Goal: Task Accomplishment & Management: Complete application form

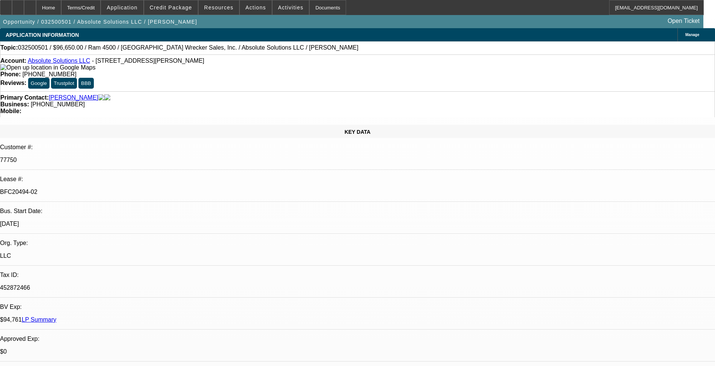
select select "0"
select select "2"
select select "0"
select select "6"
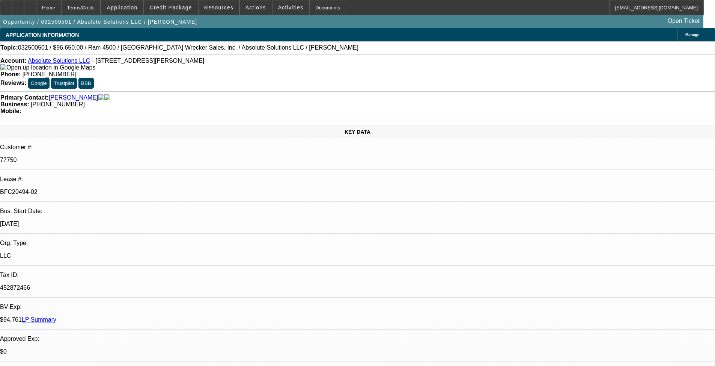
select select "0"
select select "2"
select select "0"
select select "6"
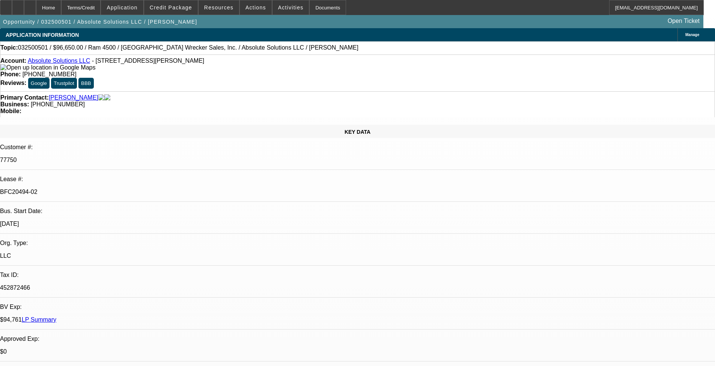
select select "0"
select select "3"
select select "0"
select select "6"
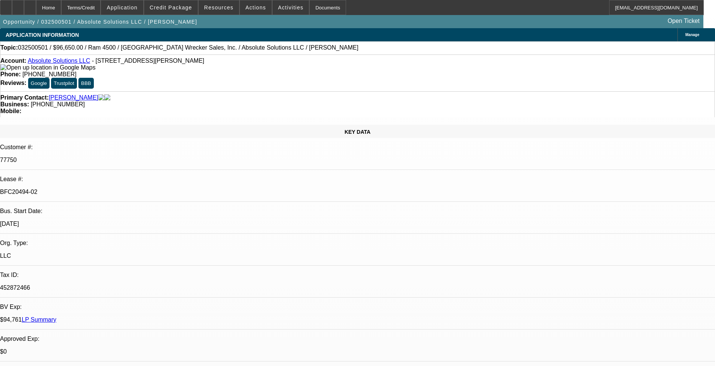
select select "0"
select select "3"
select select "0"
select select "6"
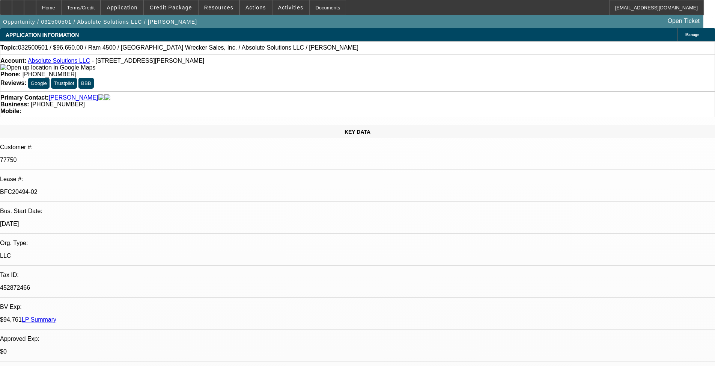
scroll to position [413, 0]
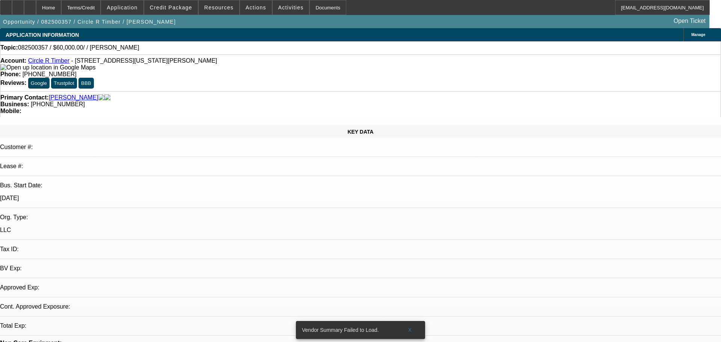
select select "0"
select select "2"
select select "0.1"
select select "1"
select select "2"
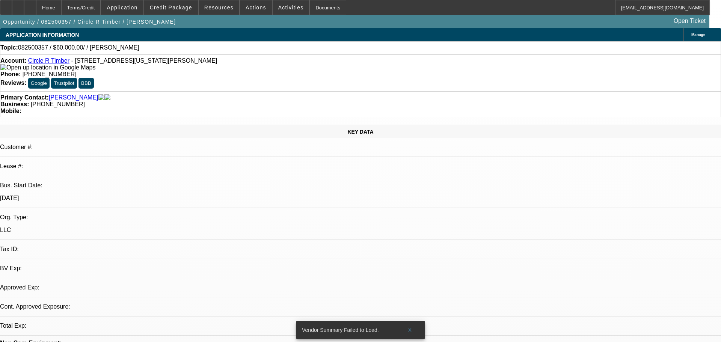
select select "4"
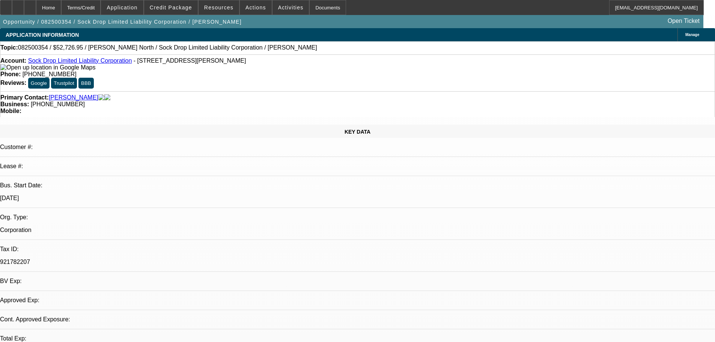
select select "0"
select select "2"
select select "0.1"
select select "4"
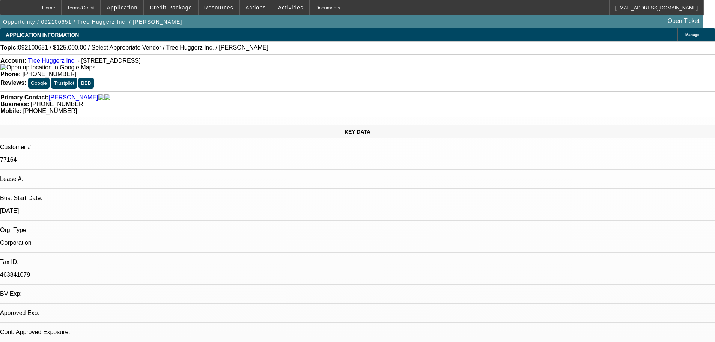
select select "0"
select select "2"
select select "0.1"
click at [250, 9] on span "Actions" at bounding box center [256, 8] width 21 height 6
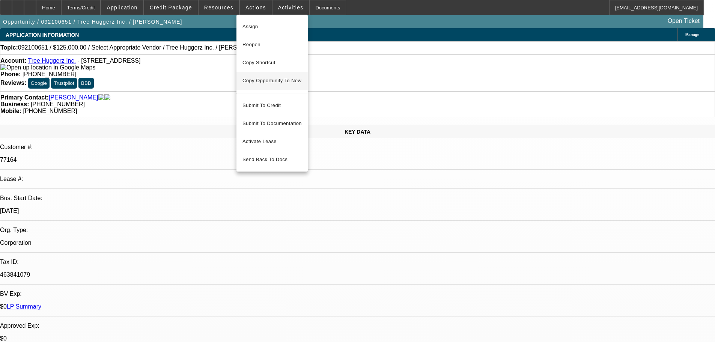
click at [285, 81] on span "Copy Opportunity To New" at bounding box center [272, 81] width 59 height 6
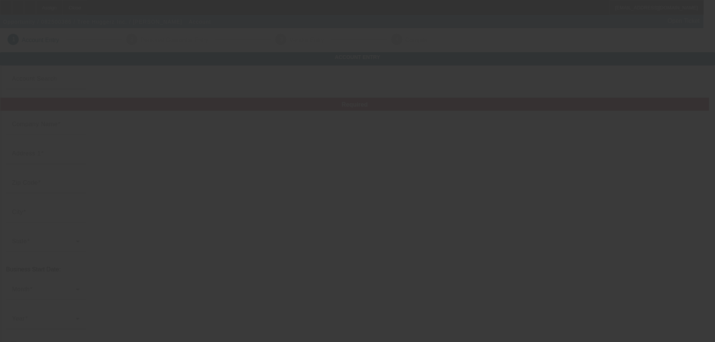
type input "Tree Huggerz Inc."
type input "103 Westside Ln"
type input "19709"
type input "Middletown"
type input "(610) 656-9409"
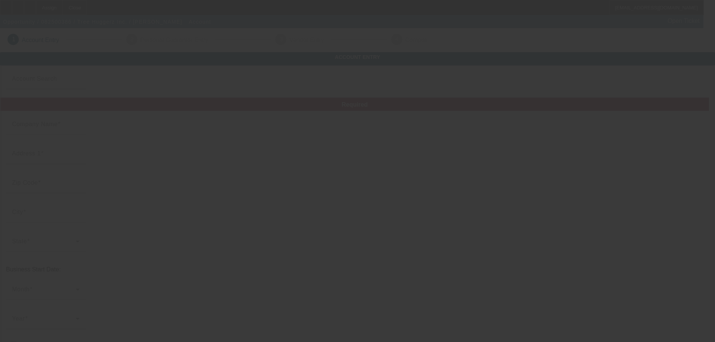
type input "ed@treehuggerz.net"
type input "New Castle"
type input "463841079"
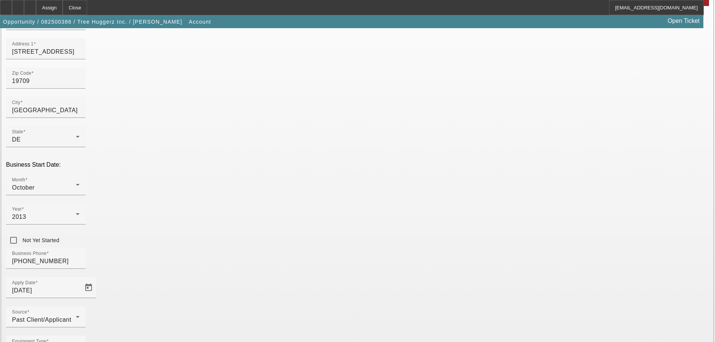
scroll to position [132, 0]
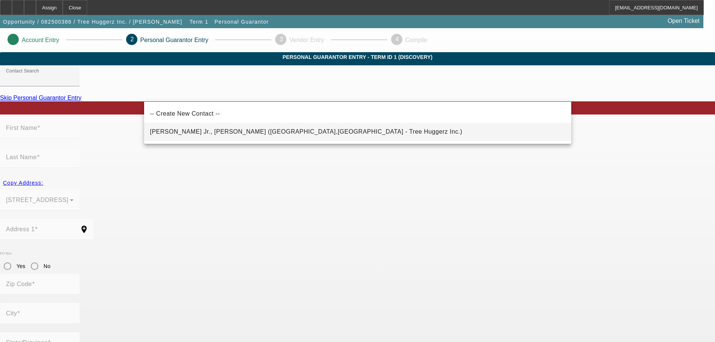
click at [255, 126] on mat-option "Zunino Jr., Edward (Coatesville,PA - Tree Huggerz Inc.)" at bounding box center [357, 132] width 427 height 18
type input "Zunino Jr., Edward (Coatesville,PA - Tree Huggerz Inc.)"
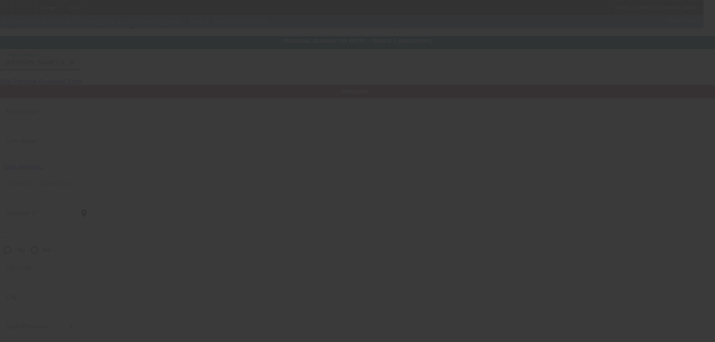
scroll to position [25, 0]
type input "Edward"
type input "Zunino"
type input "1000 Cannery Road"
radio input "true"
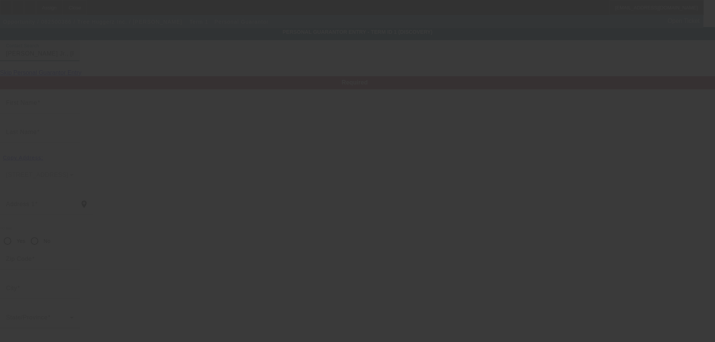
type input "19320"
type input "Coatesville"
type input "(610) 656-9409"
type input "100"
type input "173-58-6015"
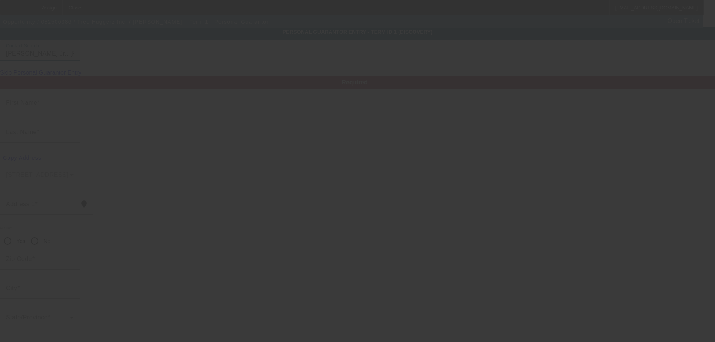
type input "ed@treehuggerzinc.com"
type input "A"
type input "(610) 606-1228"
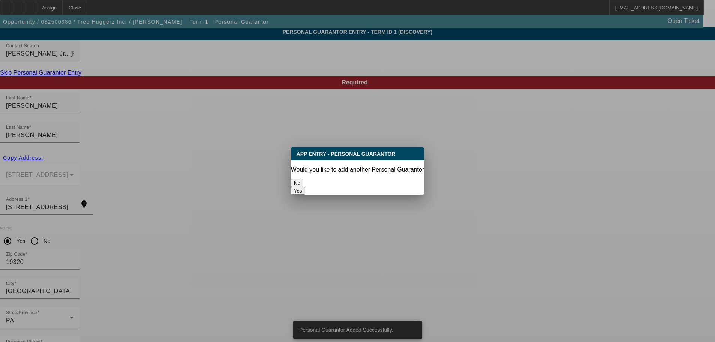
scroll to position [0, 0]
click at [303, 181] on button "No" at bounding box center [297, 183] width 12 height 8
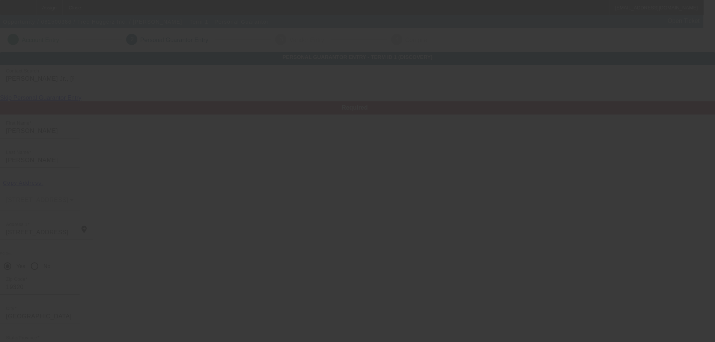
scroll to position [25, 0]
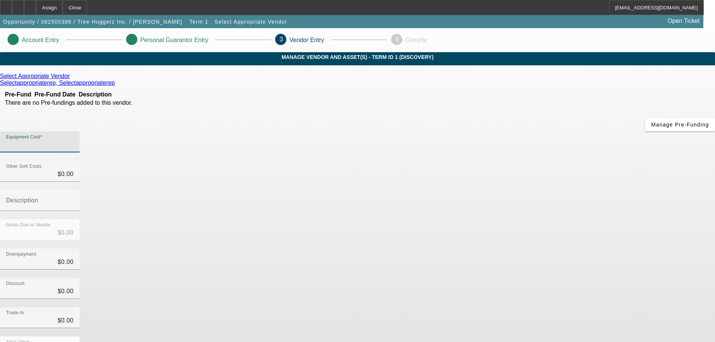
click at [74, 140] on input "Equipment Cost" at bounding box center [40, 144] width 68 height 9
type input "3"
type input "$3.00"
type input "38"
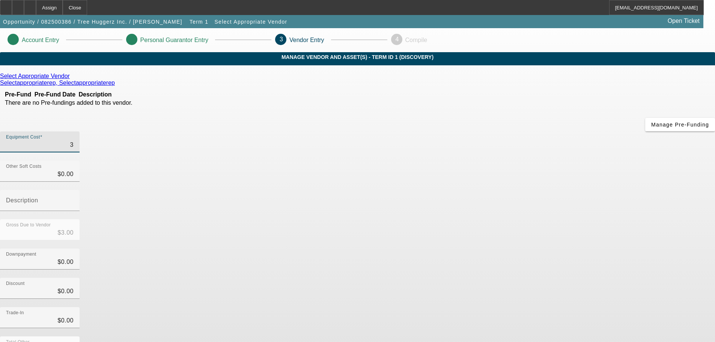
type input "$38.00"
type input "380"
type input "$380.00"
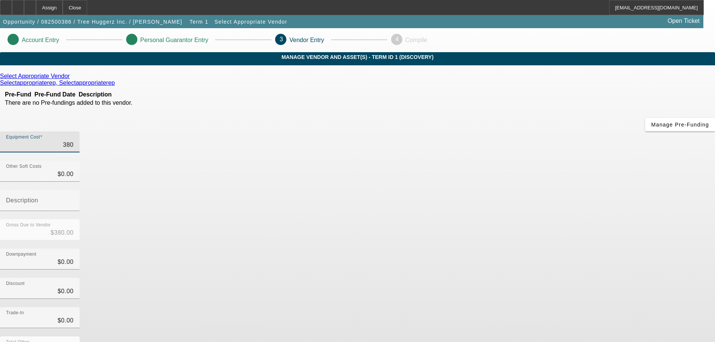
type input "3800"
type input "$3,800.00"
type input "38000"
type input "$38,000.00"
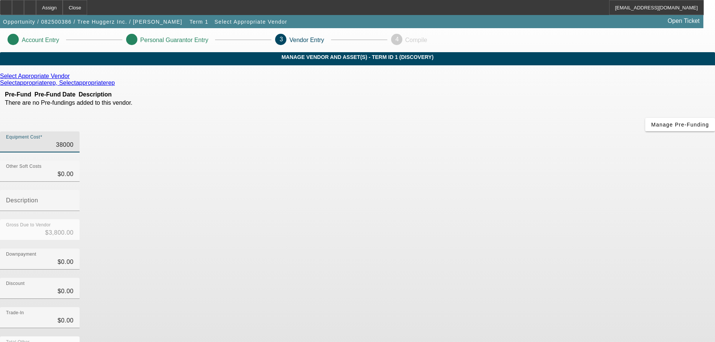
type input "$38,000.00"
click at [489, 249] on div "Downpayment $0.00" at bounding box center [357, 263] width 715 height 29
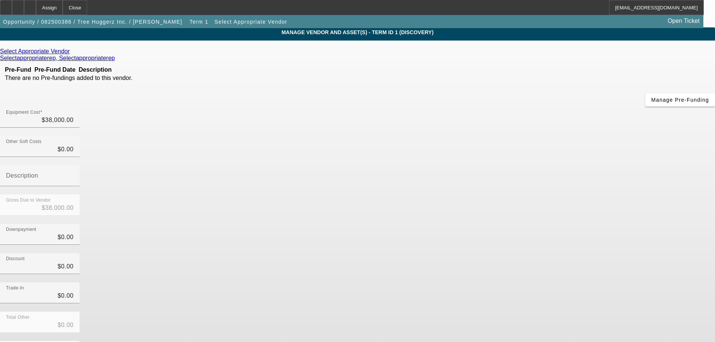
scroll to position [38, 0]
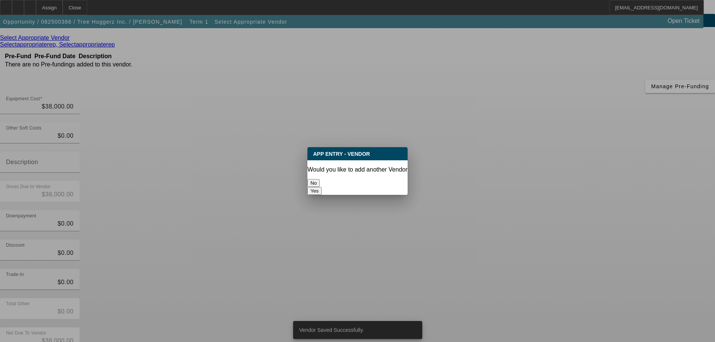
scroll to position [0, 0]
click at [320, 179] on button "No" at bounding box center [314, 183] width 12 height 8
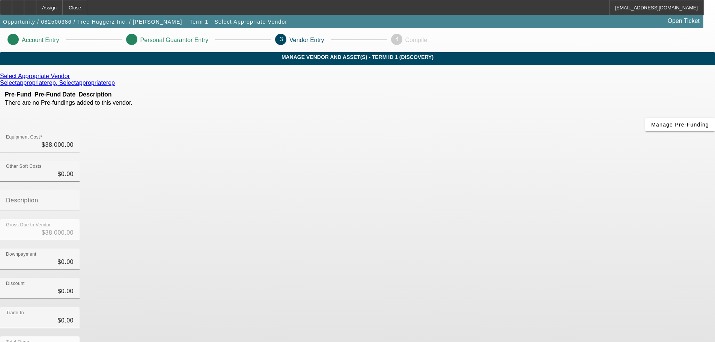
scroll to position [38, 0]
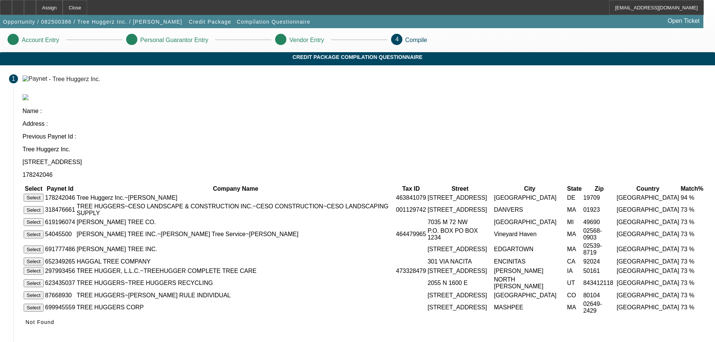
click at [44, 194] on button "Select" at bounding box center [34, 198] width 20 height 8
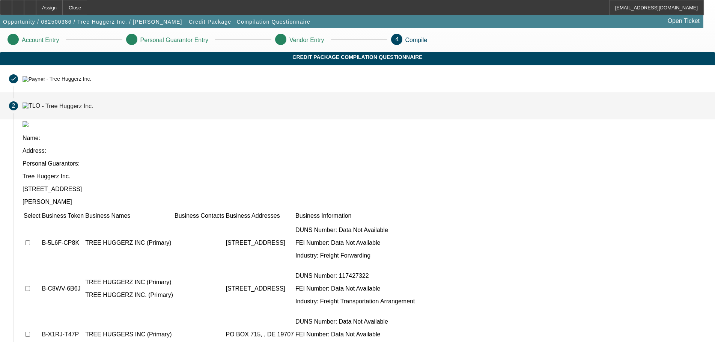
click at [30, 240] on input "checkbox" at bounding box center [27, 242] width 5 height 5
checkbox input "true"
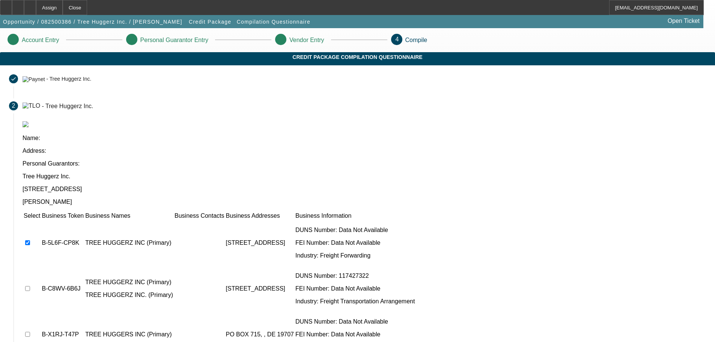
click at [30, 286] on input "checkbox" at bounding box center [27, 288] width 5 height 5
checkbox input "true"
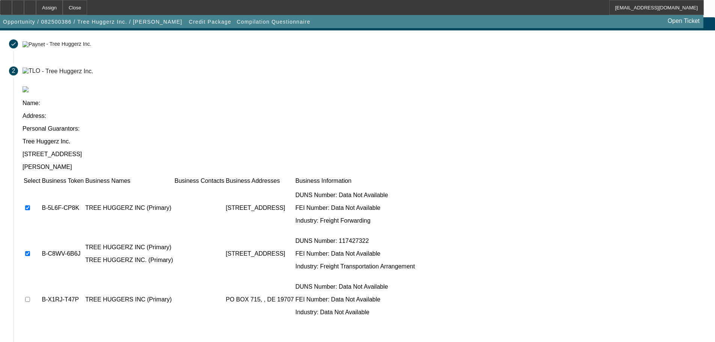
scroll to position [73, 0]
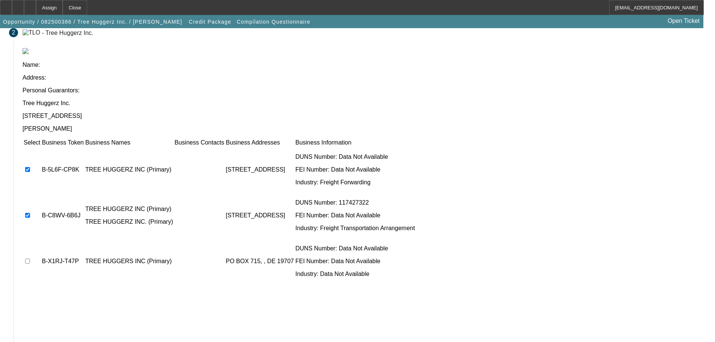
click at [30, 259] on input "checkbox" at bounding box center [27, 261] width 5 height 5
checkbox input "true"
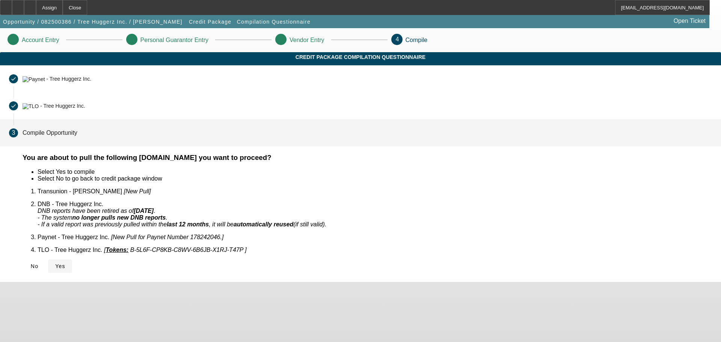
click at [65, 263] on span "Yes" at bounding box center [60, 266] width 10 height 6
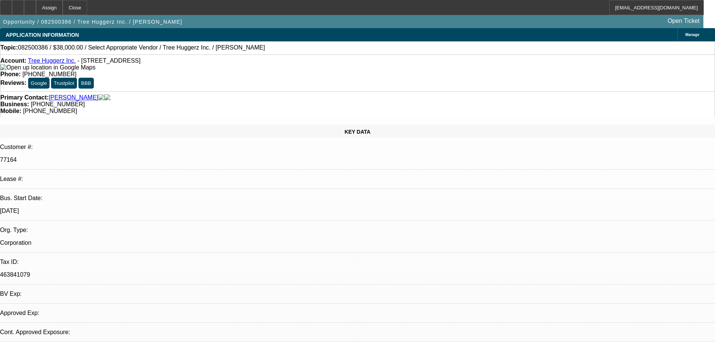
select select "0"
select select "2"
select select "0.1"
select select "4"
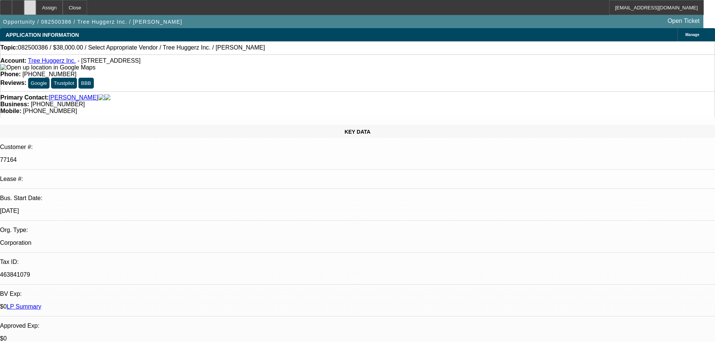
click at [36, 9] on div at bounding box center [30, 7] width 12 height 15
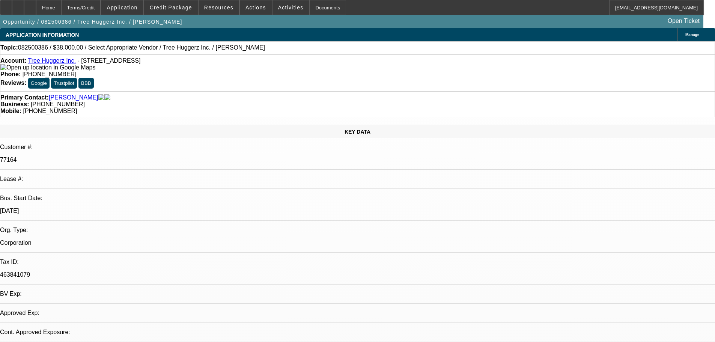
select select "0"
select select "2"
select select "0.1"
select select "4"
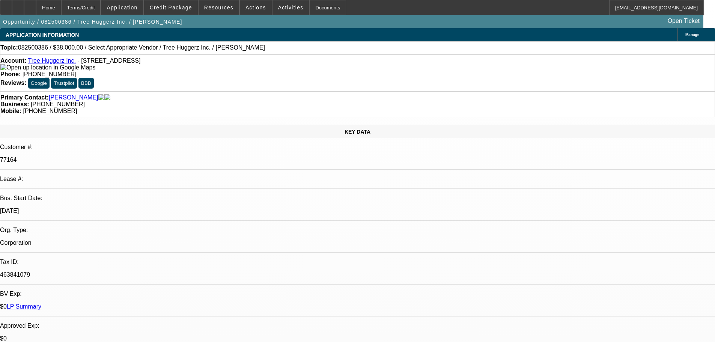
click at [59, 64] on link "Tree Huggerz Inc." at bounding box center [52, 60] width 48 height 6
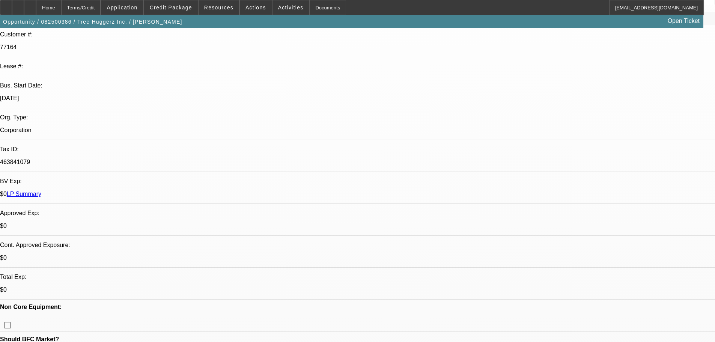
click at [254, 7] on span "Actions" at bounding box center [256, 8] width 21 height 6
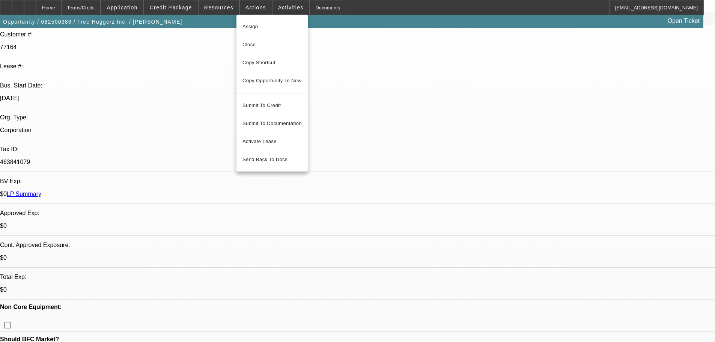
click at [282, 13] on div at bounding box center [357, 171] width 715 height 342
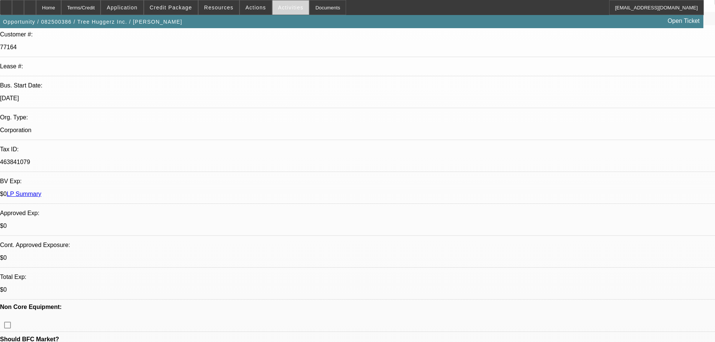
click at [281, 10] on span "Activities" at bounding box center [291, 8] width 26 height 6
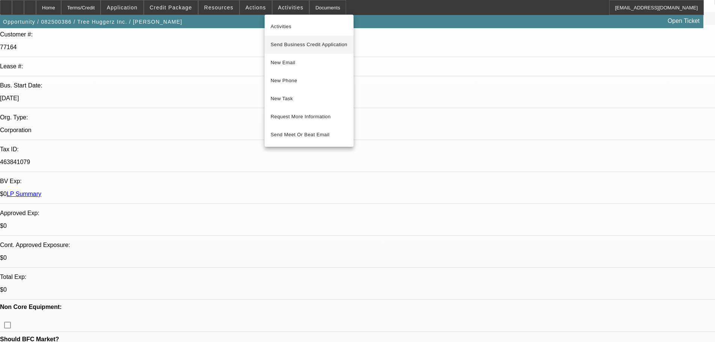
click at [307, 48] on span "Send Business Credit Application" at bounding box center [309, 44] width 77 height 9
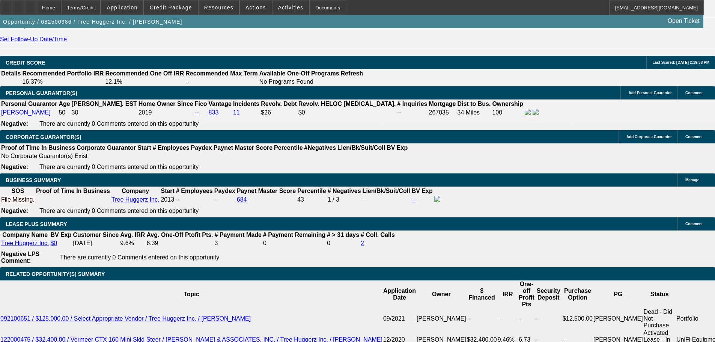
scroll to position [1127, 0]
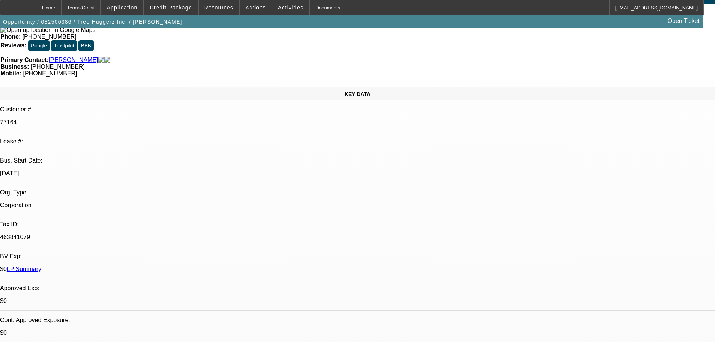
scroll to position [0, 0]
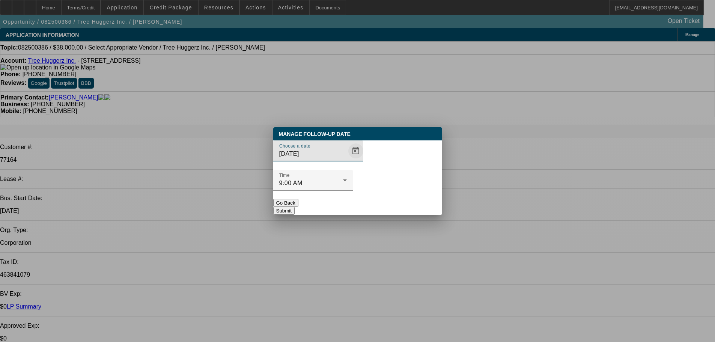
click at [347, 160] on span "Open calendar" at bounding box center [356, 151] width 18 height 18
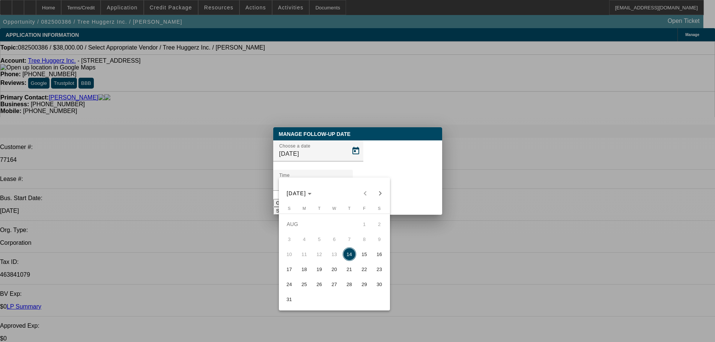
click at [368, 255] on span "15" at bounding box center [365, 254] width 14 height 14
type input "8/15/2025"
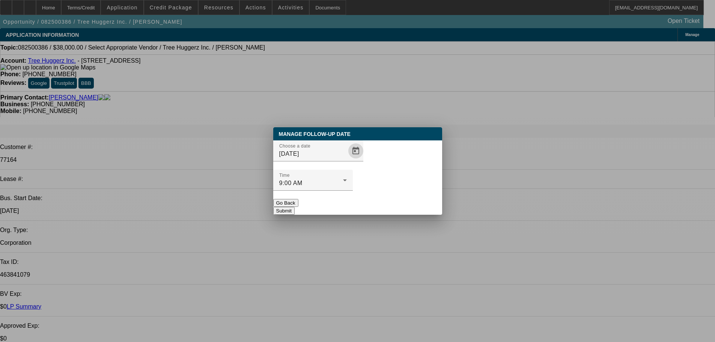
click at [295, 207] on button "Submit" at bounding box center [283, 211] width 21 height 8
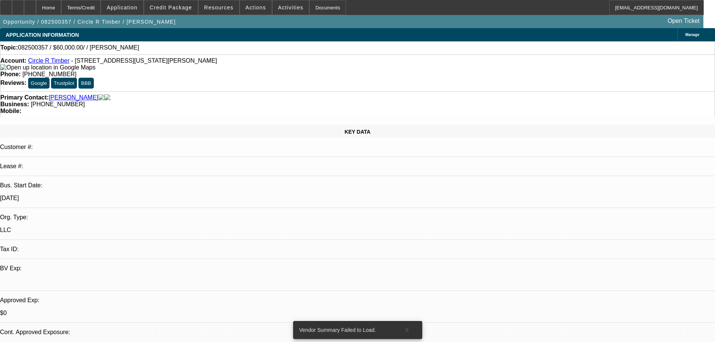
select select "0"
select select "2"
select select "0.1"
select select "4"
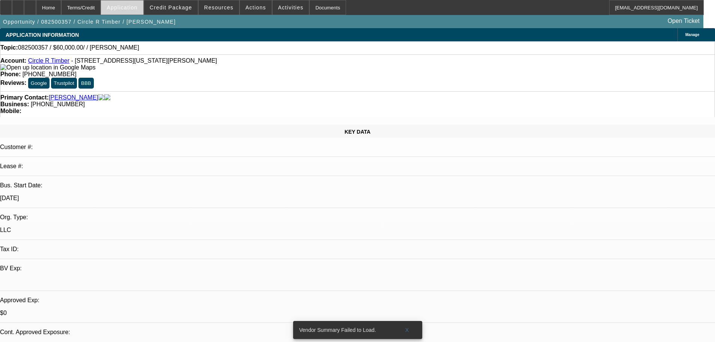
drag, startPoint x: 191, startPoint y: 37, endPoint x: 127, endPoint y: 6, distance: 71.1
click at [191, 37] on div "APPLICATION INFORMATION [GEOGRAPHIC_DATA]" at bounding box center [357, 34] width 715 height 13
drag, startPoint x: 320, startPoint y: 173, endPoint x: 364, endPoint y: 213, distance: 58.8
click at [406, 327] on span "X" at bounding box center [407, 330] width 4 height 6
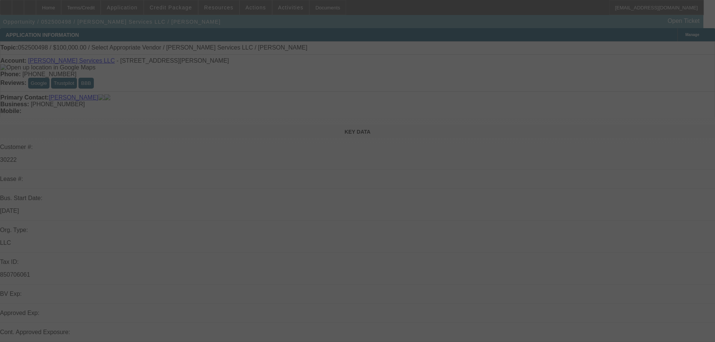
select select "0"
select select "2"
select select "0.1"
select select "4"
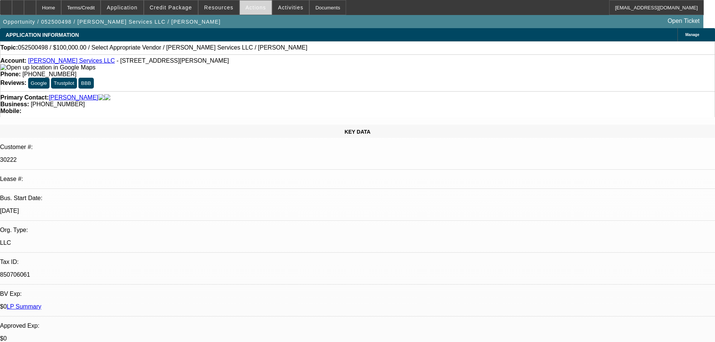
click at [255, 7] on span "Actions" at bounding box center [256, 8] width 21 height 6
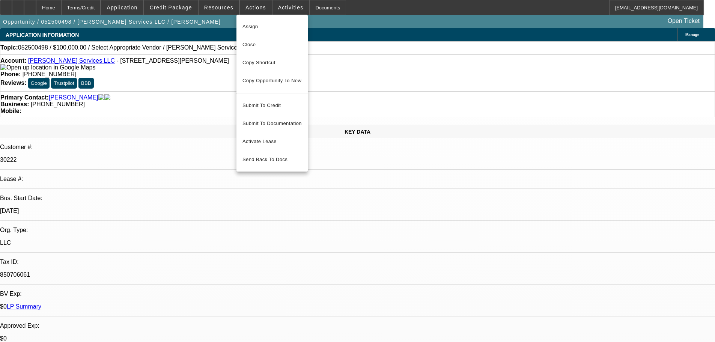
click at [182, 118] on div at bounding box center [357, 171] width 715 height 342
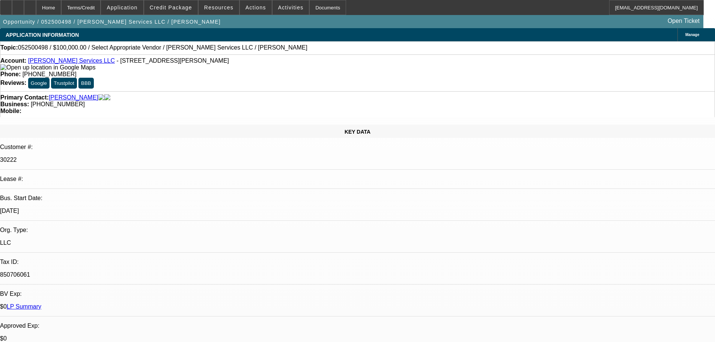
radio input "true"
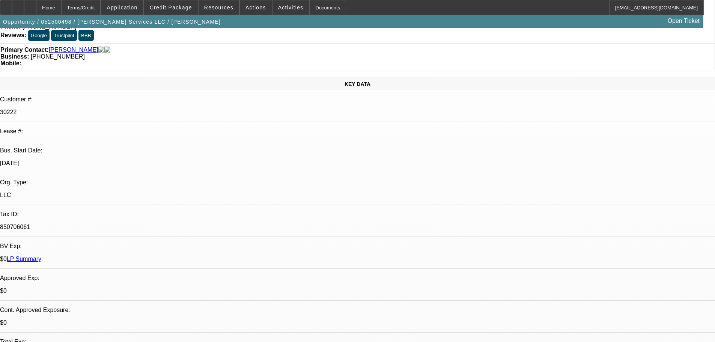
scroll to position [113, 0]
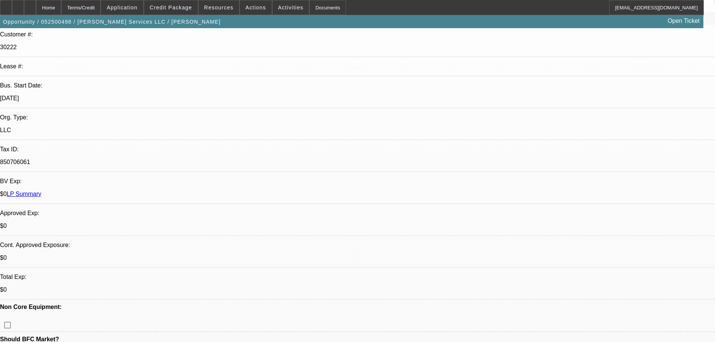
paste textarea "https://www.westernspecialtyvehiclesales.com/details/used-2014-ford-f-550-super…"
type textarea "Found a service truck, https://www.westernspecialtyvehiclesales.com/details/use…"
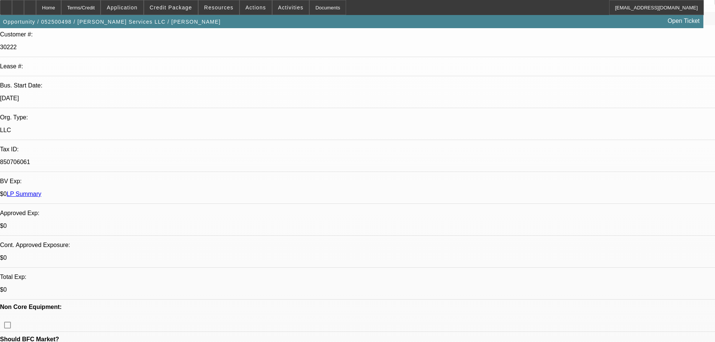
radio input "true"
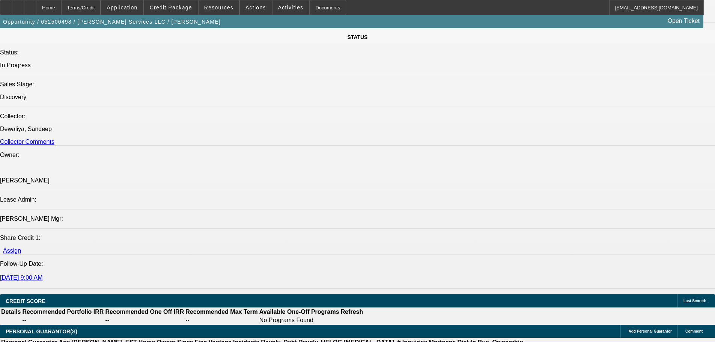
scroll to position [826, 0]
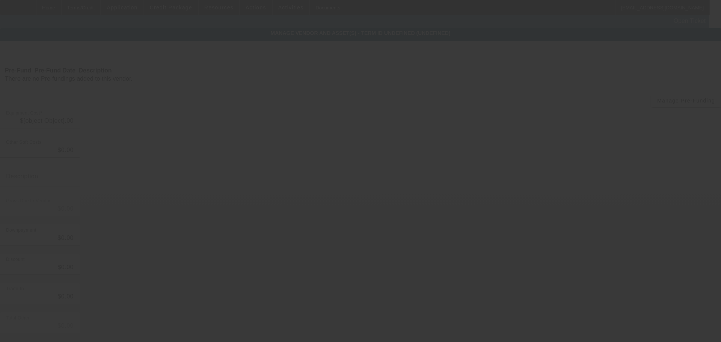
type input "$100,000.00"
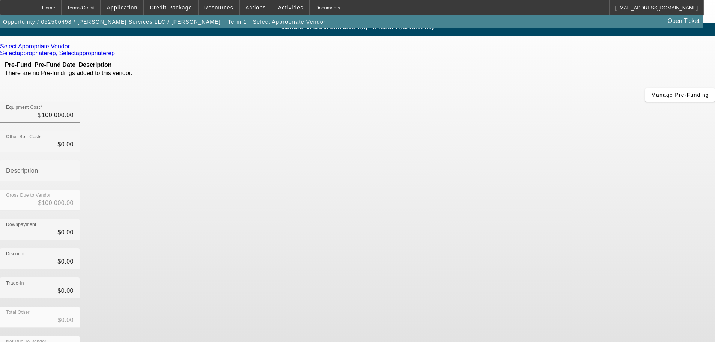
scroll to position [7, 0]
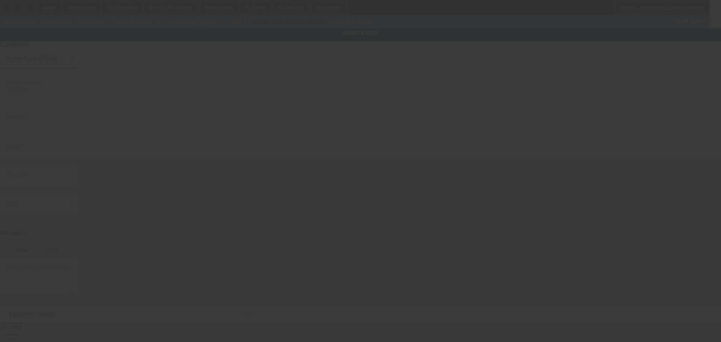
type input "6701 Payton Ln"
type input "Crestwood"
type input "40014"
type input "Oldham"
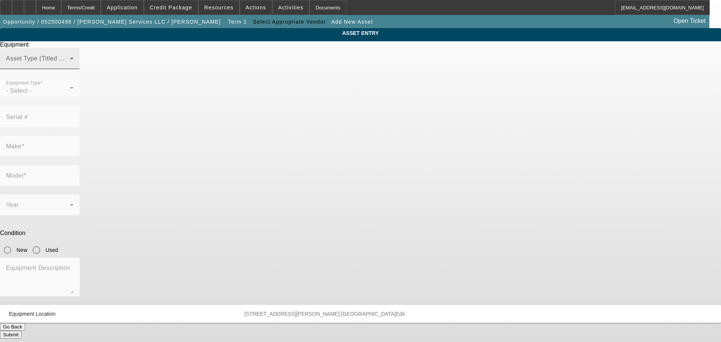
click at [70, 66] on span at bounding box center [38, 61] width 64 height 9
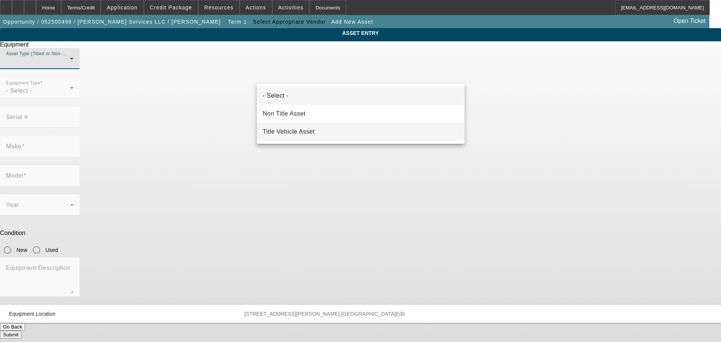
click at [317, 130] on mat-option "Title Vehicle Asset" at bounding box center [361, 132] width 208 height 18
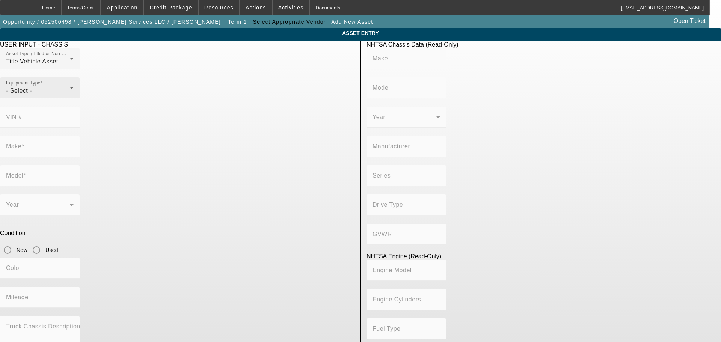
click at [70, 95] on div "- Select -" at bounding box center [38, 90] width 64 height 9
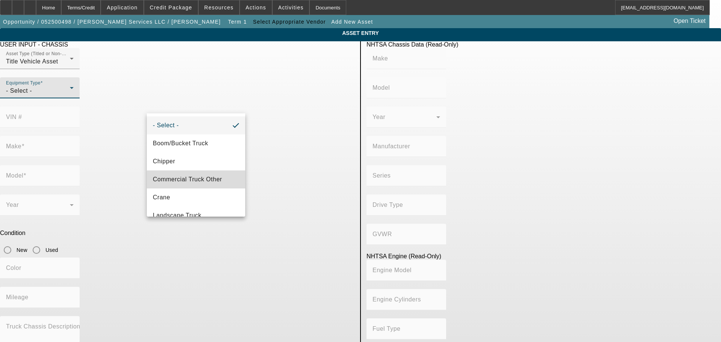
click at [200, 175] on mat-option "Commercial Truck Other" at bounding box center [196, 179] width 98 height 18
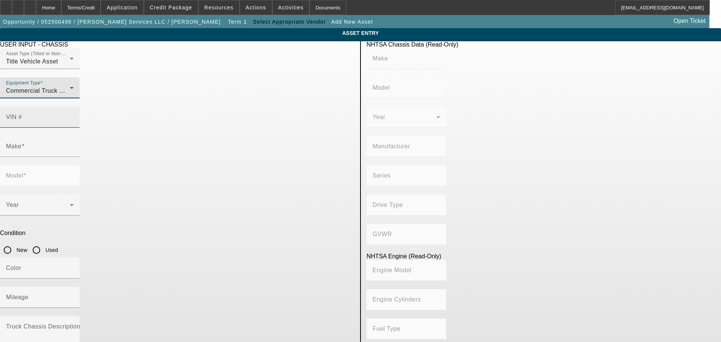
click at [74, 116] on input "VIN #" at bounding box center [40, 120] width 68 height 9
paste input "1FD0X5HY2EEB39944"
type input "1FD0X5HY2EEB39944"
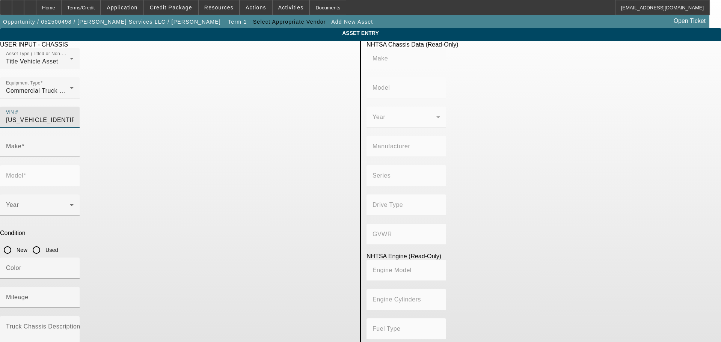
type input "FORD"
type input "F-550"
type input "FORD MOTOR COMPANY"
type input "4WD/4-Wheel Drive/4x4"
type input "Class 5: 16,001 - 19,500 lb (7,258 - 8,845 kg)"
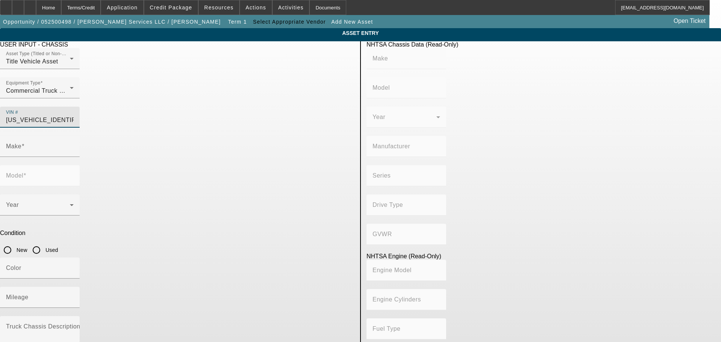
type input "10"
type input "Gasoline"
type input "414.96145984417"
type input "6.8"
type input "1FD0X5HY2EEB39944"
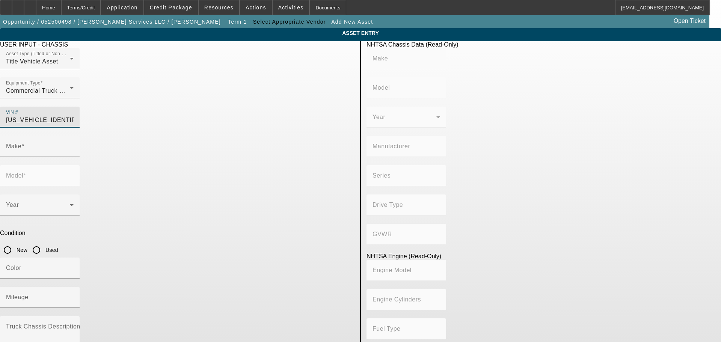
click at [44, 243] on input "Used" at bounding box center [36, 250] width 15 height 15
radio input "true"
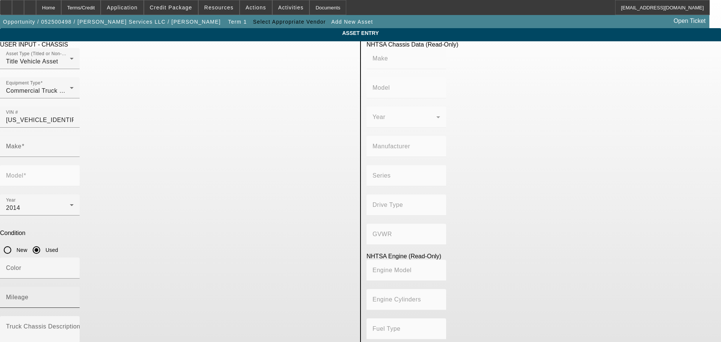
type input "FORD"
type input "F-550"
click at [74, 296] on input "Mileage" at bounding box center [40, 300] width 68 height 9
type input "FORD"
type input "F-550"
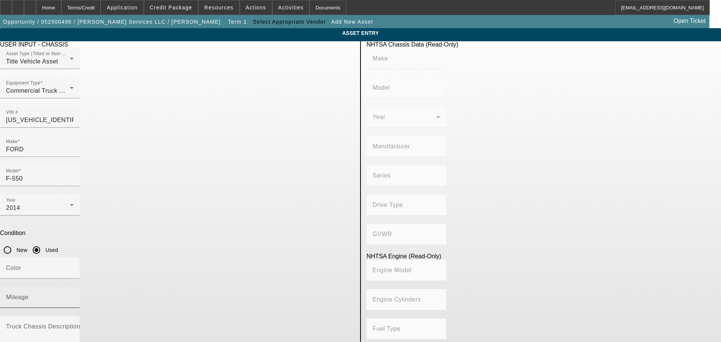
type input "FORD MOTOR COMPANY"
type input "4WD/4-Wheel Drive/4x4"
type input "Class 5: 16,001 - 19,500 lb (7,258 - 8,845 kg)"
type input "10"
type input "Gasoline"
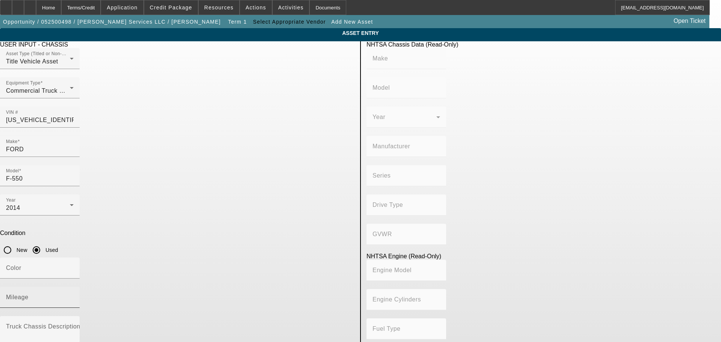
type input "414.96145984417"
type input "6.8"
type input "440"
type input "44027"
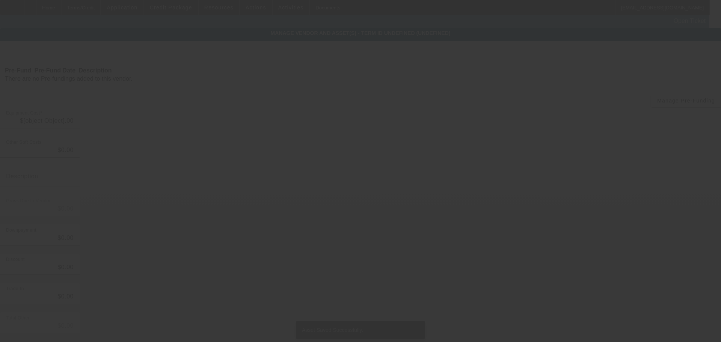
type input "$100,000.00"
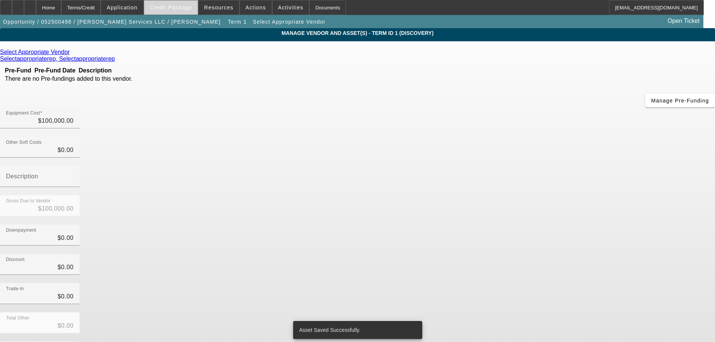
click at [183, 14] on span at bounding box center [171, 7] width 54 height 18
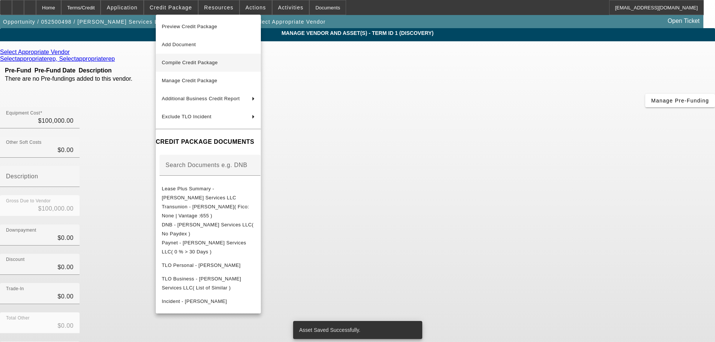
click at [209, 67] on span "Compile Credit Package" at bounding box center [208, 62] width 93 height 9
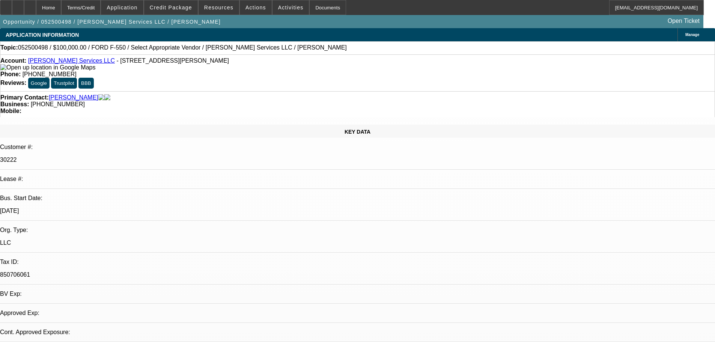
select select "0"
select select "2"
select select "0.1"
select select "4"
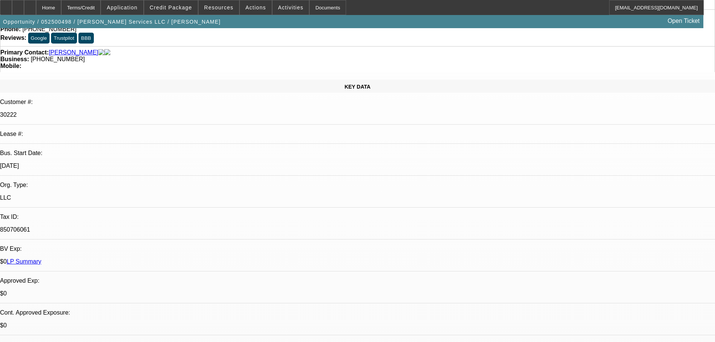
scroll to position [113, 0]
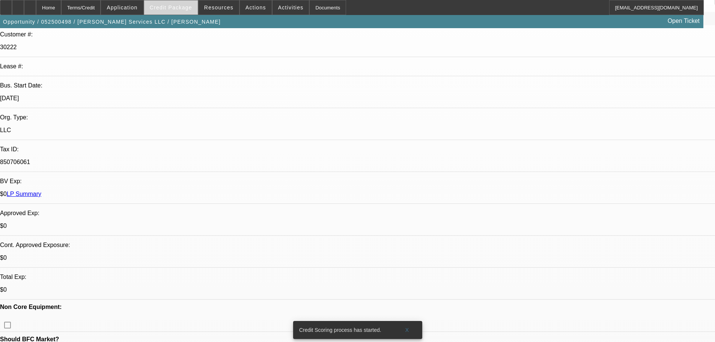
click at [177, 3] on span at bounding box center [171, 7] width 54 height 18
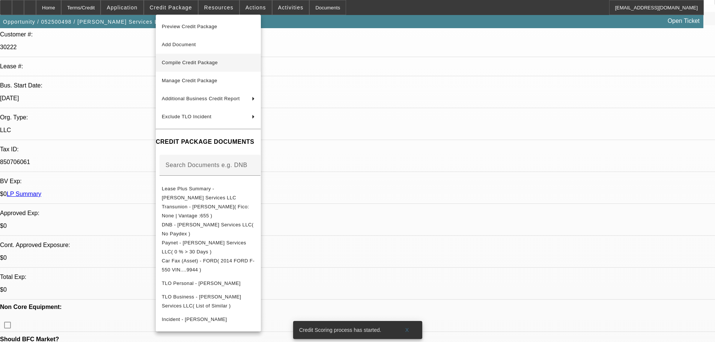
click at [216, 65] on span "Compile Credit Package" at bounding box center [208, 62] width 93 height 9
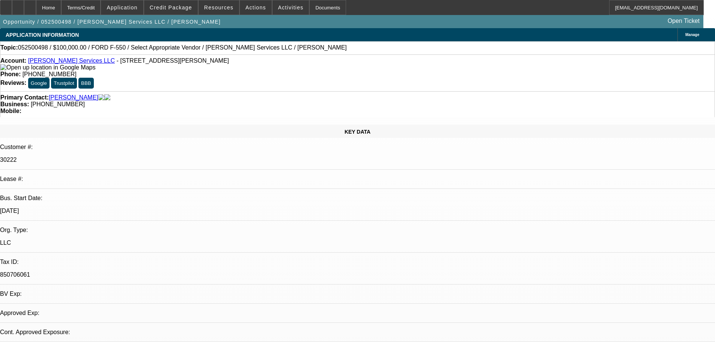
select select "0"
select select "2"
select select "0.1"
select select "4"
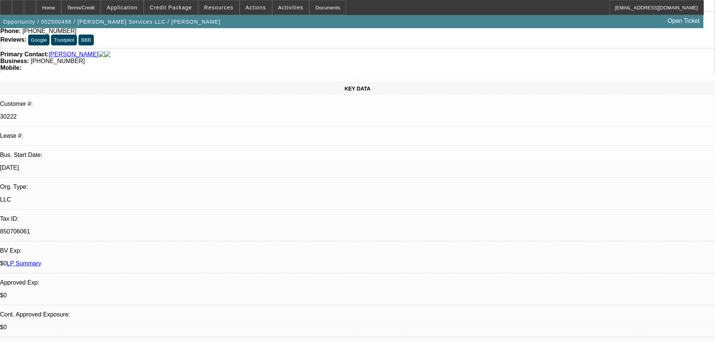
scroll to position [150, 0]
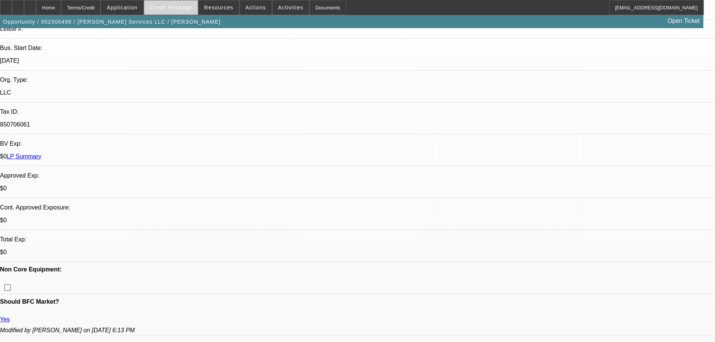
click at [176, 6] on span "Credit Package" at bounding box center [171, 8] width 42 height 6
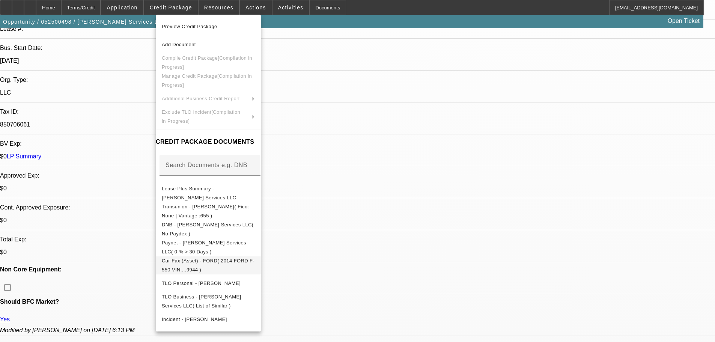
click at [238, 267] on button "Car Fax (Asset) - FORD( 2014 FORD F-550 VIN....9944 )" at bounding box center [208, 265] width 105 height 18
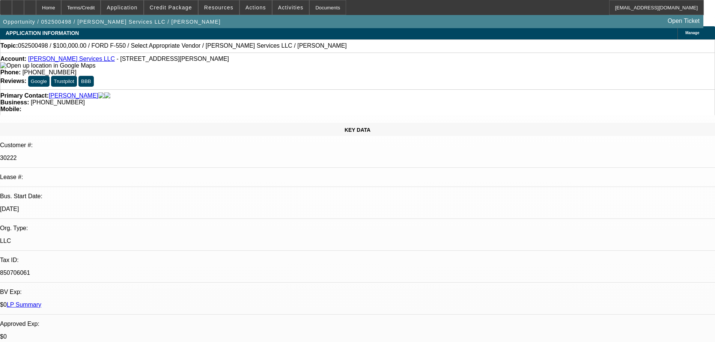
scroll to position [0, 0]
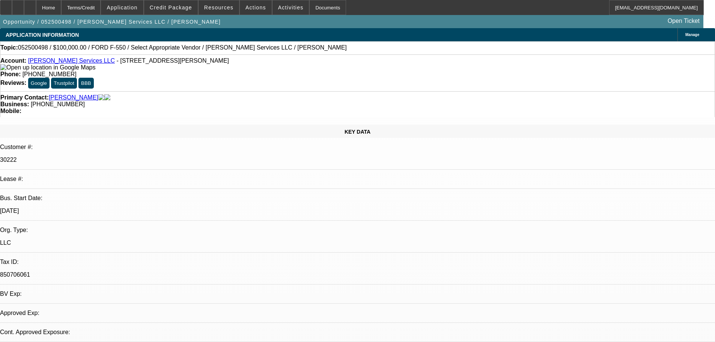
select select "0"
select select "2"
select select "0.1"
select select "4"
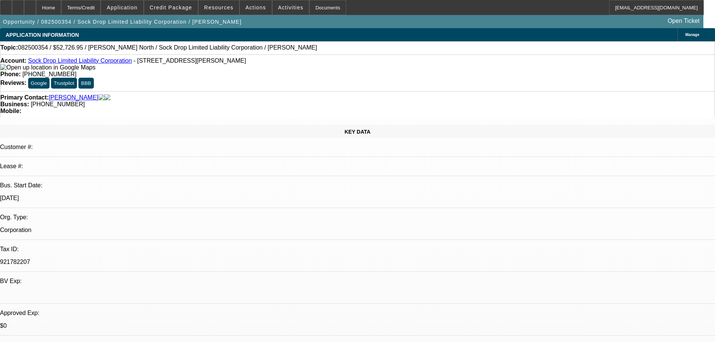
select select "0"
select select "2"
select select "0.1"
select select "4"
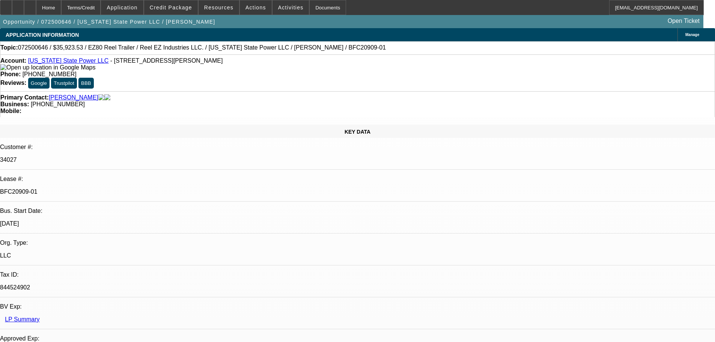
select select "0"
select select "0.1"
select select "4"
select select "0"
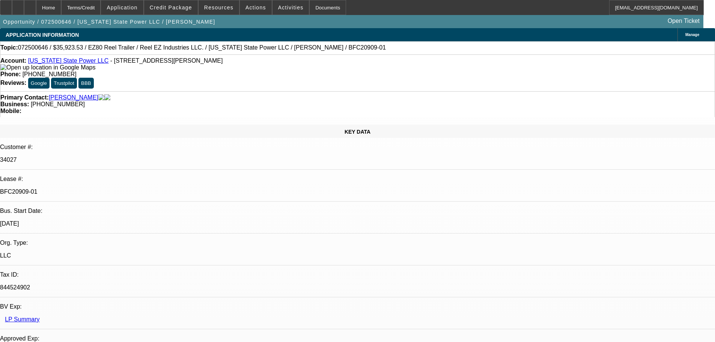
select select "0"
select select "2"
select select "0"
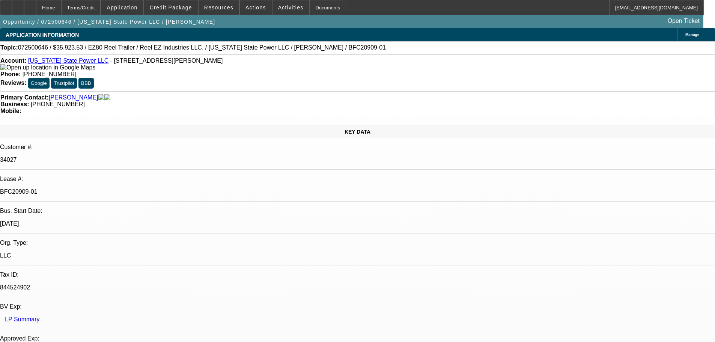
select select "0"
select select "2"
select select "0"
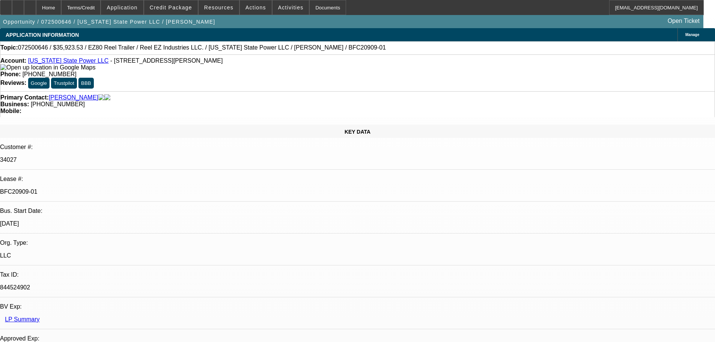
select select "2"
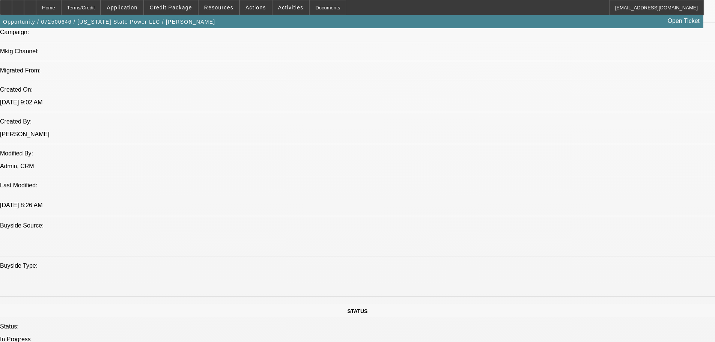
scroll to position [638, 0]
